Goal: Find specific page/section: Find specific page/section

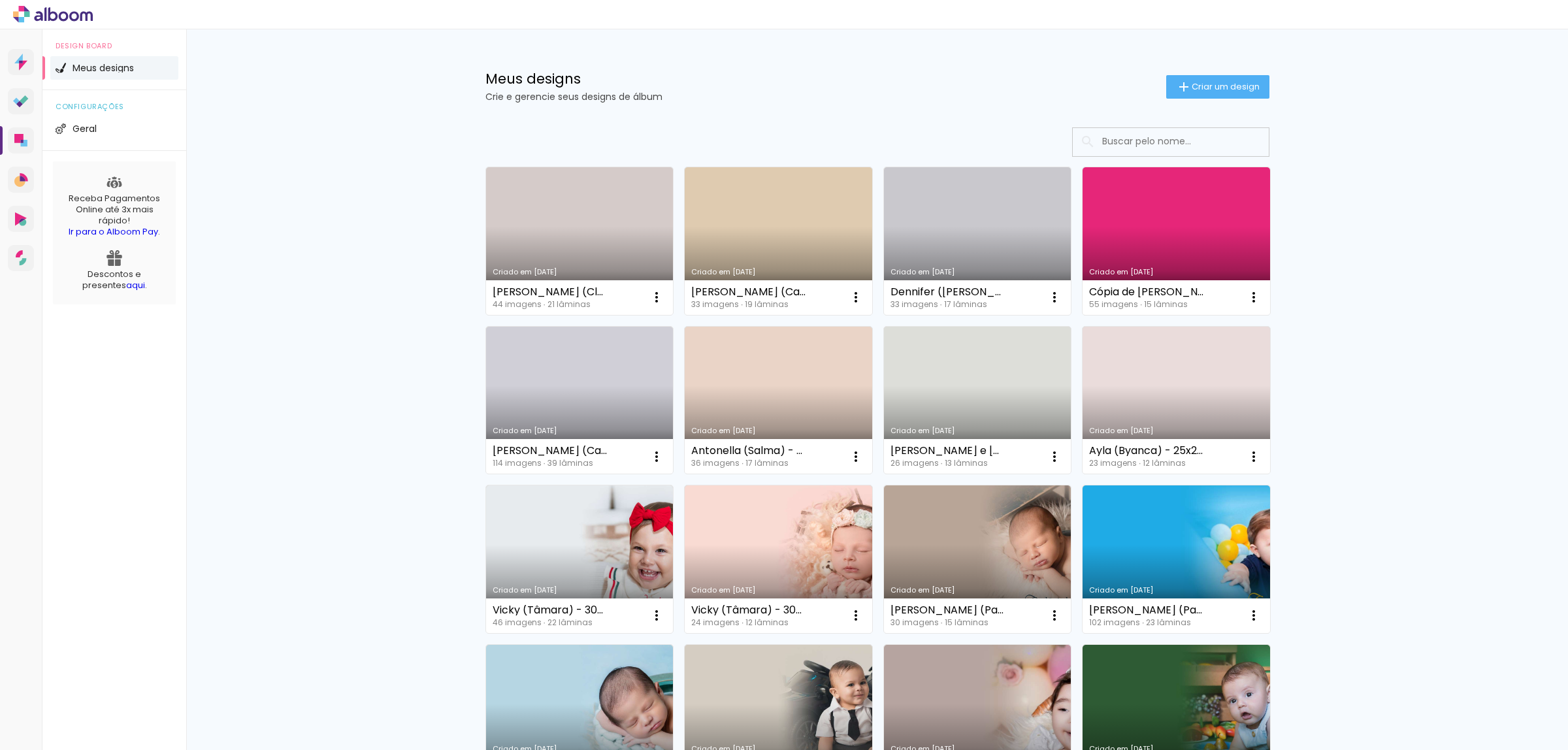
click at [1139, 138] on input at bounding box center [1188, 141] width 186 height 27
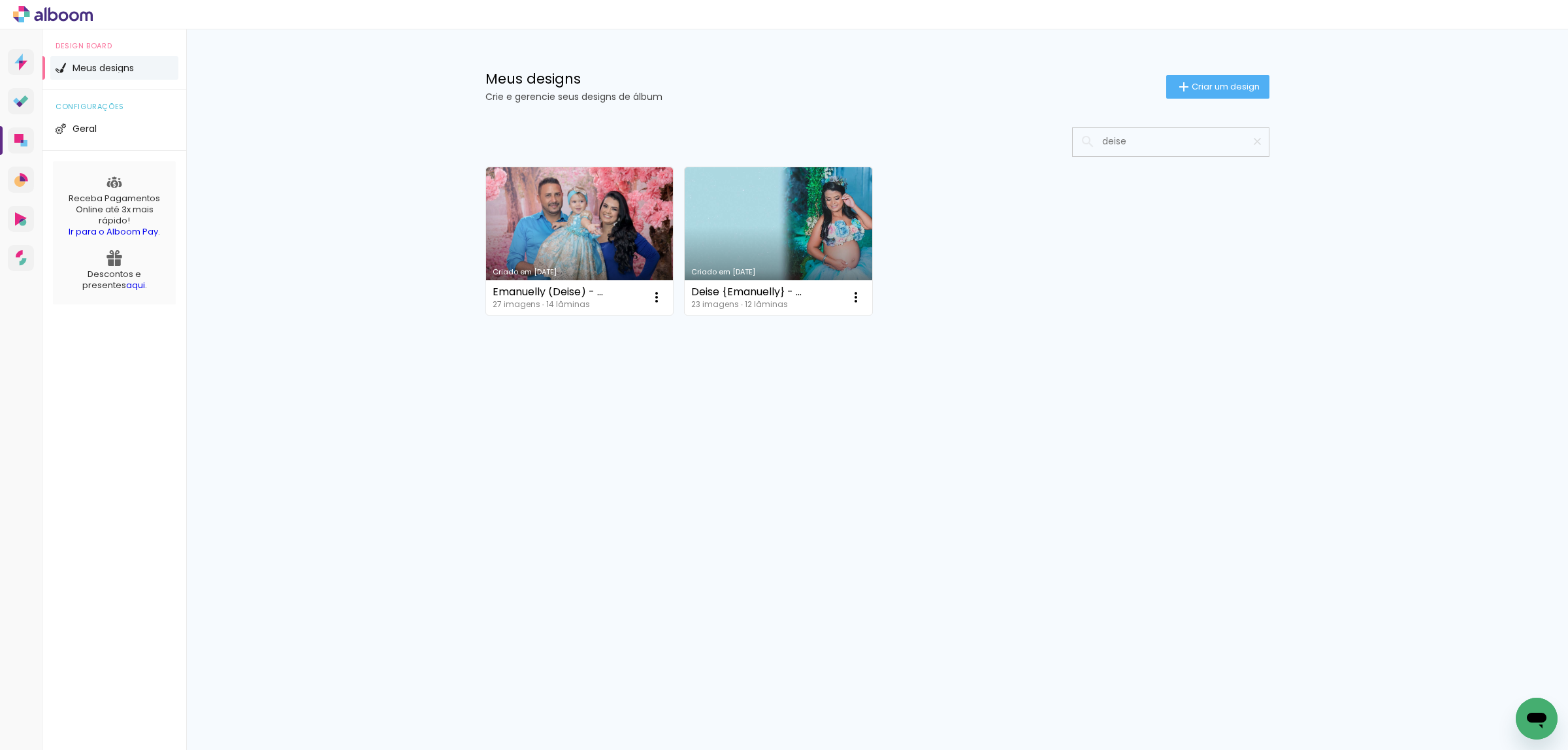
type input "deise"
type paper-input "deise"
